Goal: Navigation & Orientation: Go to known website

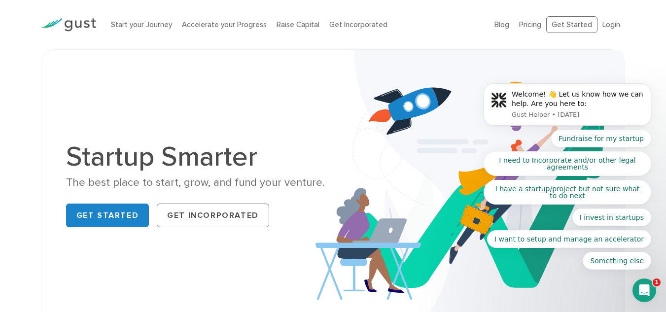
click at [610, 27] on body "Welcome! 👋 Let us know how we can help. Are you here to: Gust Helper • 2w ago F…" at bounding box center [567, 106] width 189 height 349
click at [607, 24] on body "Welcome! 👋 Let us know how we can help. Are you here to: Gust Helper • 2w ago F…" at bounding box center [567, 106] width 189 height 349
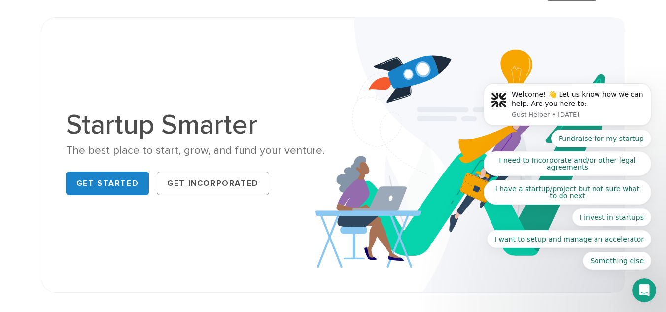
scroll to position [49, 0]
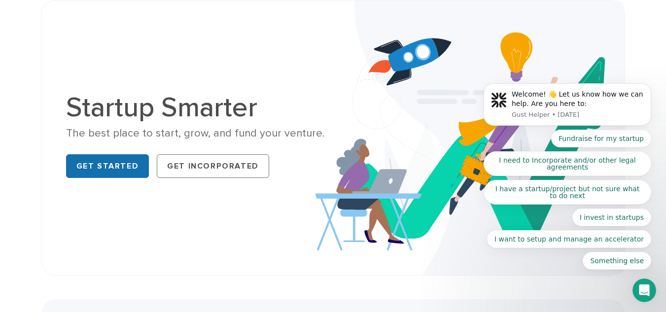
click at [115, 157] on link "Get Started" at bounding box center [107, 166] width 83 height 24
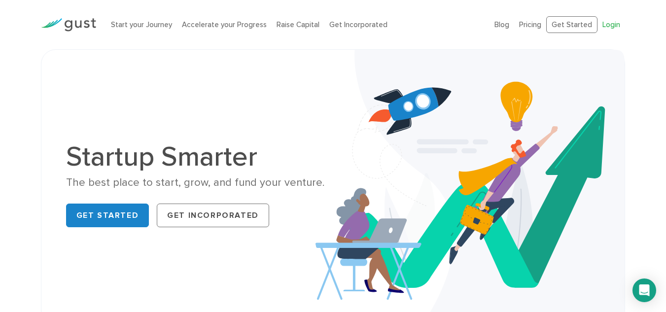
click at [606, 27] on link "Login" at bounding box center [612, 24] width 18 height 9
